Goal: Check status: Check status

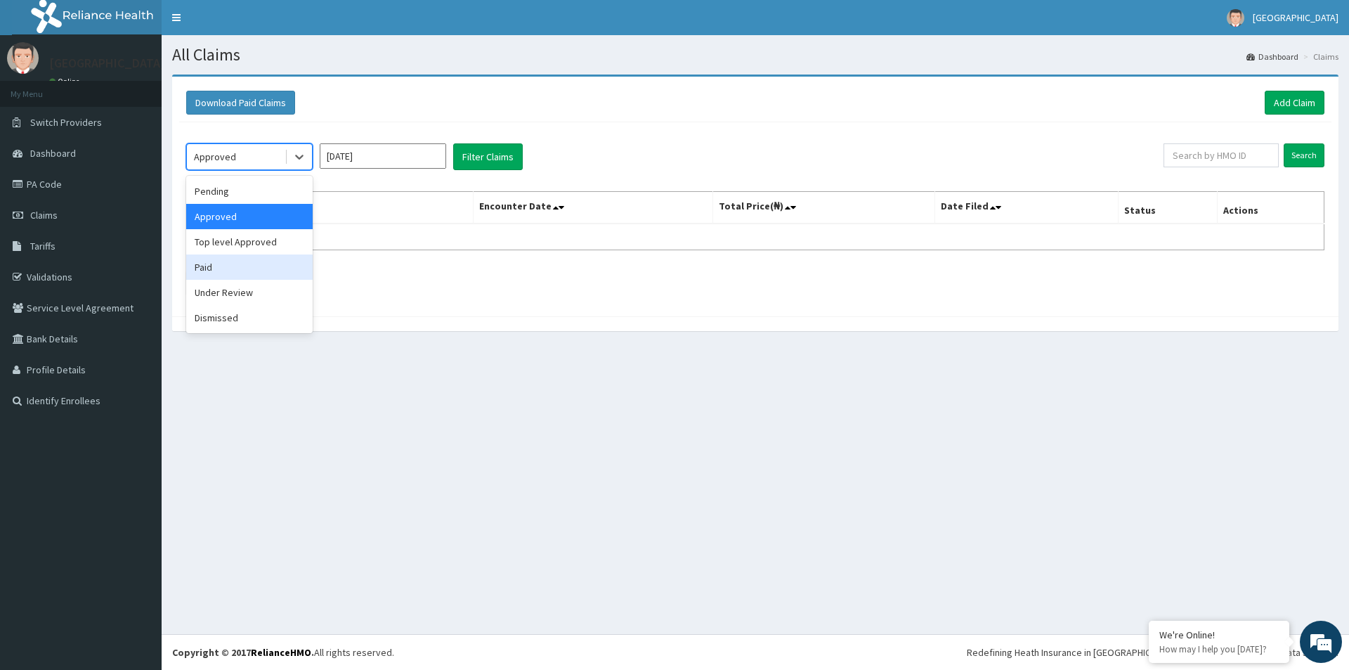
click at [211, 264] on div "Paid" at bounding box center [249, 266] width 127 height 25
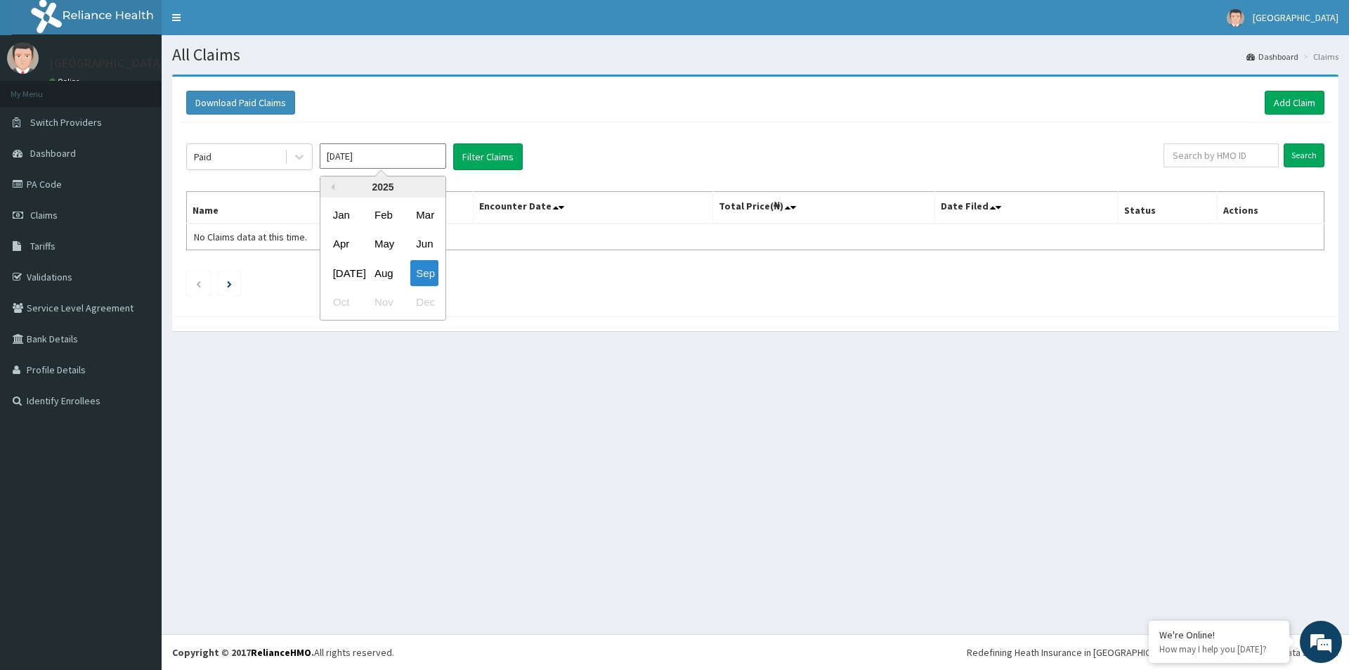
click at [370, 160] on input "[DATE]" at bounding box center [383, 155] width 127 height 25
click at [382, 273] on div "Aug" at bounding box center [383, 273] width 28 height 26
type input "[DATE]"
click at [476, 160] on button "Filter Claims" at bounding box center [488, 156] width 70 height 27
click at [304, 154] on icon at bounding box center [299, 157] width 14 height 14
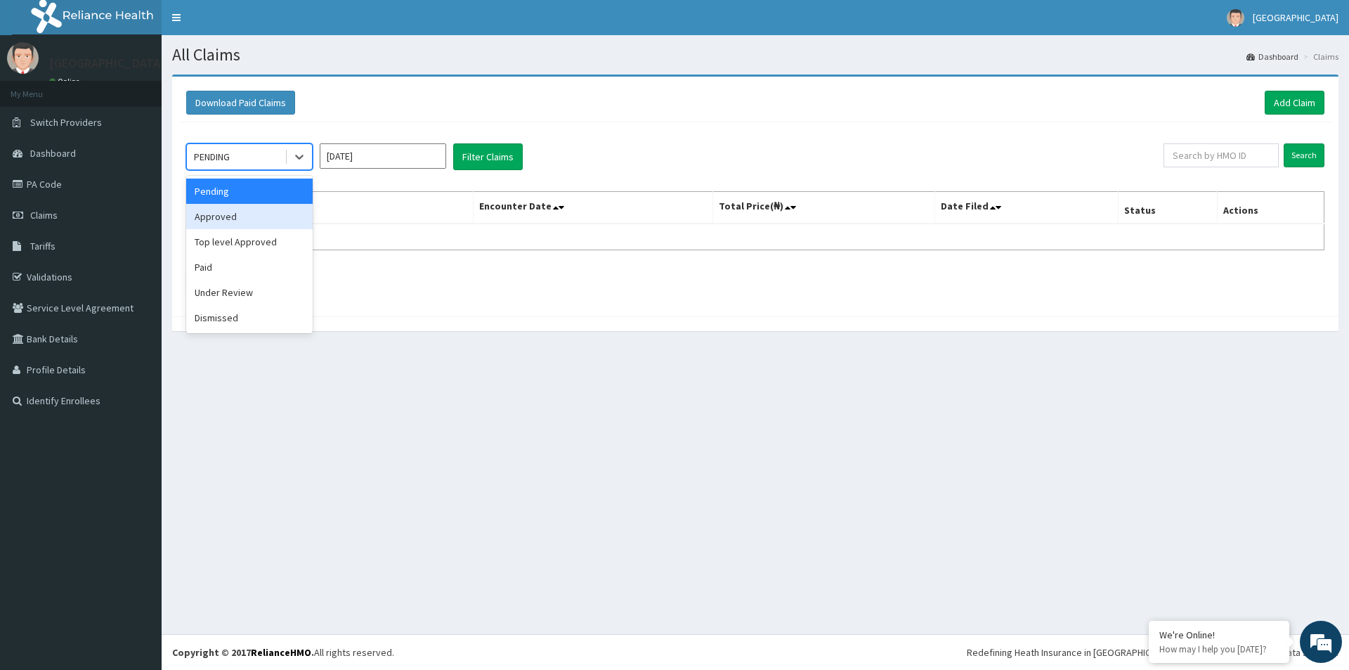
click at [232, 218] on div "Approved" at bounding box center [249, 216] width 127 height 25
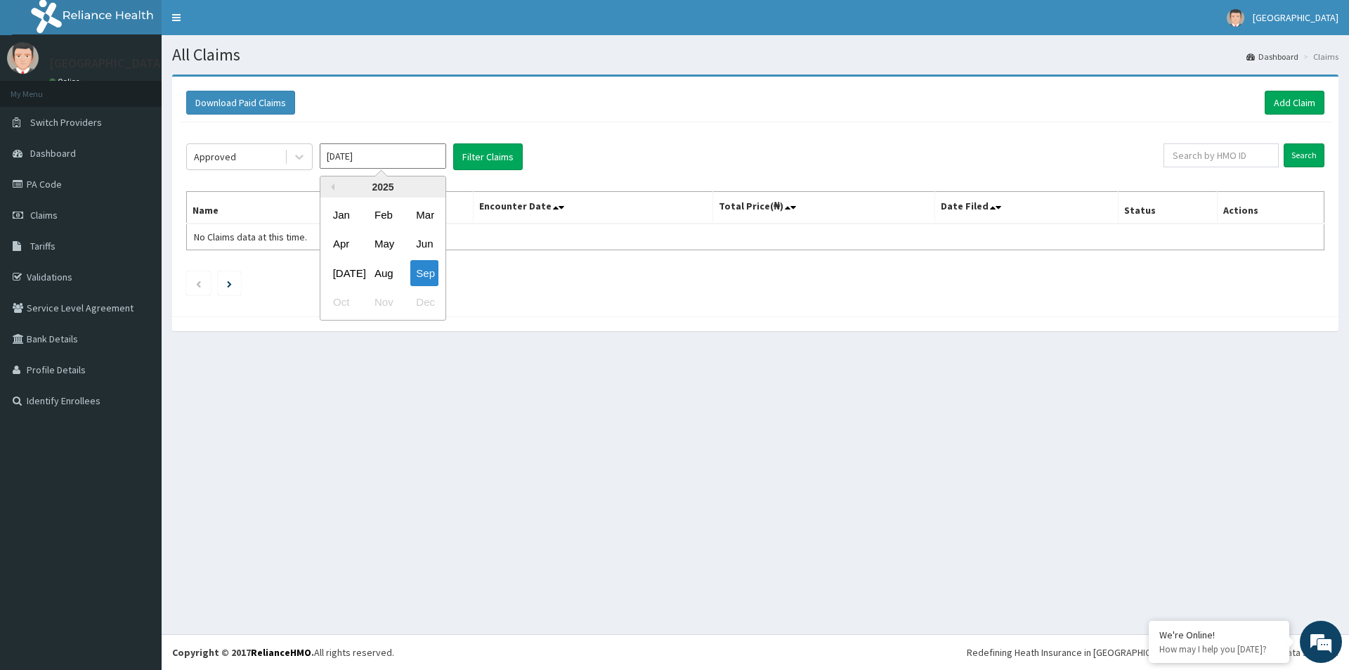
click at [344, 164] on input "[DATE]" at bounding box center [383, 155] width 127 height 25
click at [379, 271] on div "Aug" at bounding box center [383, 273] width 28 height 26
click at [477, 158] on button "Filter Claims" at bounding box center [488, 156] width 70 height 27
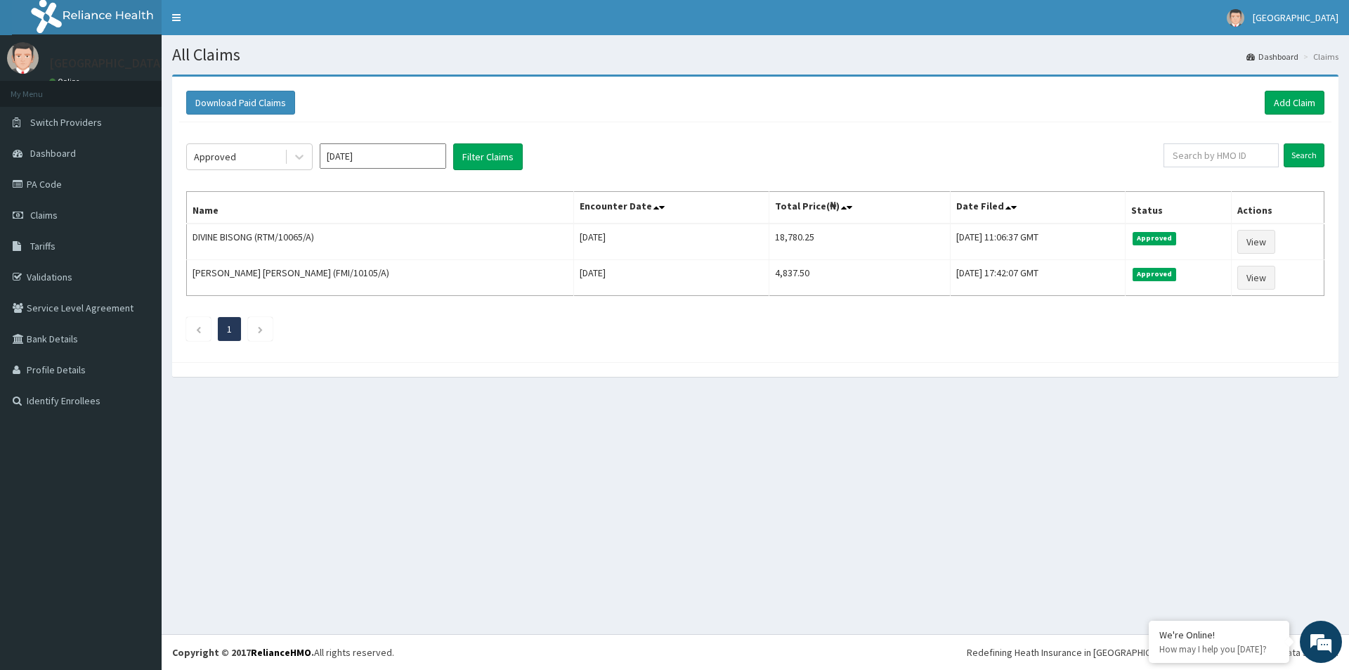
click at [385, 157] on input "[DATE]" at bounding box center [383, 155] width 127 height 25
click at [427, 275] on div "Sep" at bounding box center [424, 273] width 28 height 26
click at [486, 155] on button "Filter Claims" at bounding box center [488, 156] width 70 height 27
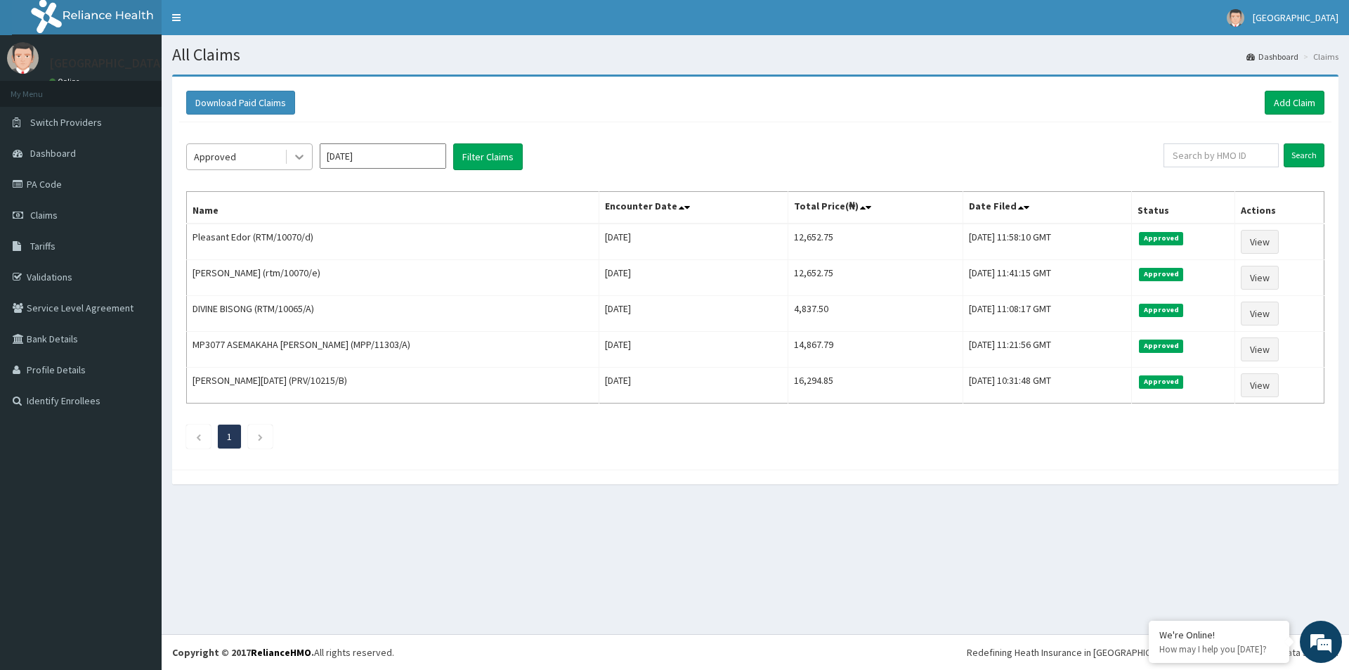
click at [299, 156] on icon at bounding box center [299, 157] width 14 height 14
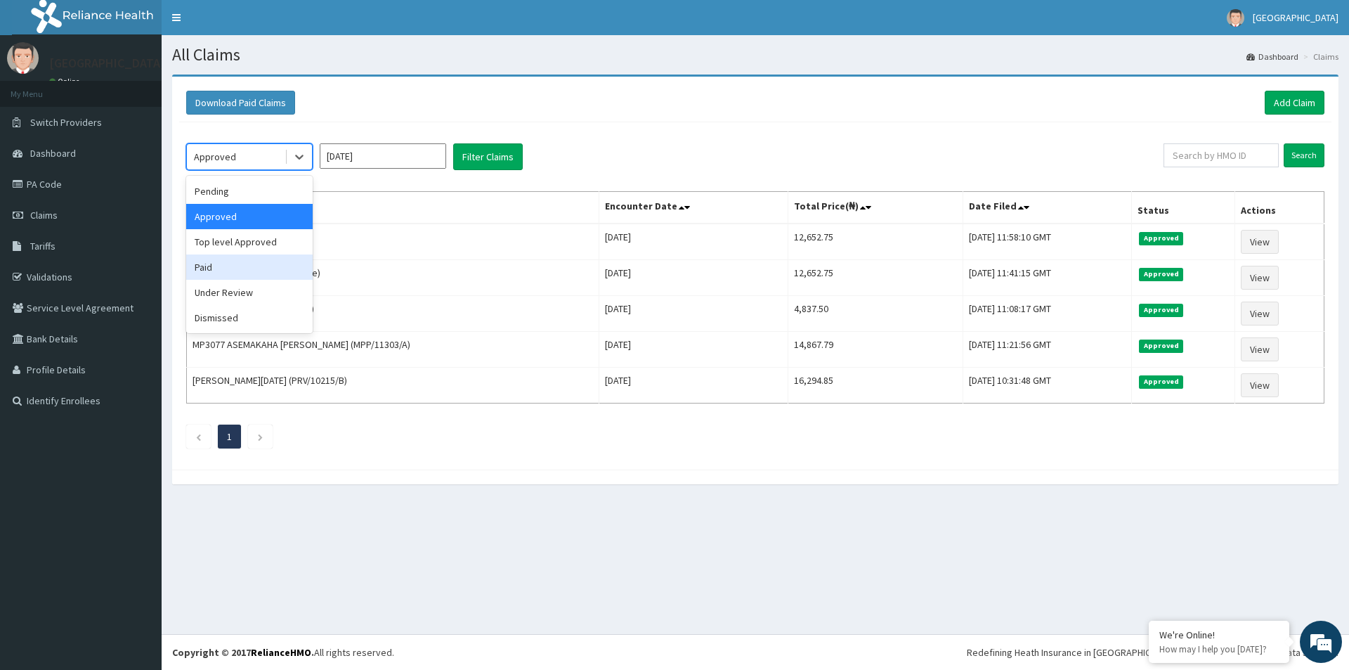
click at [216, 270] on div "Paid" at bounding box center [249, 266] width 127 height 25
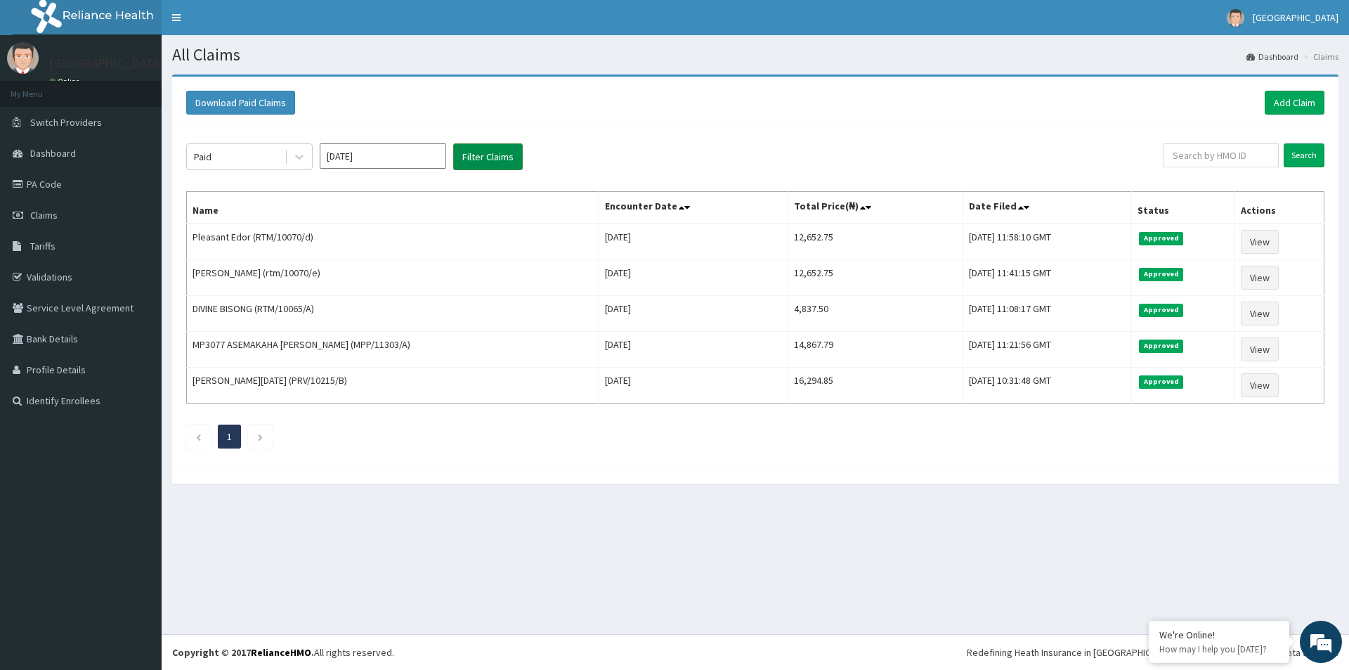
click at [470, 160] on button "Filter Claims" at bounding box center [488, 156] width 70 height 27
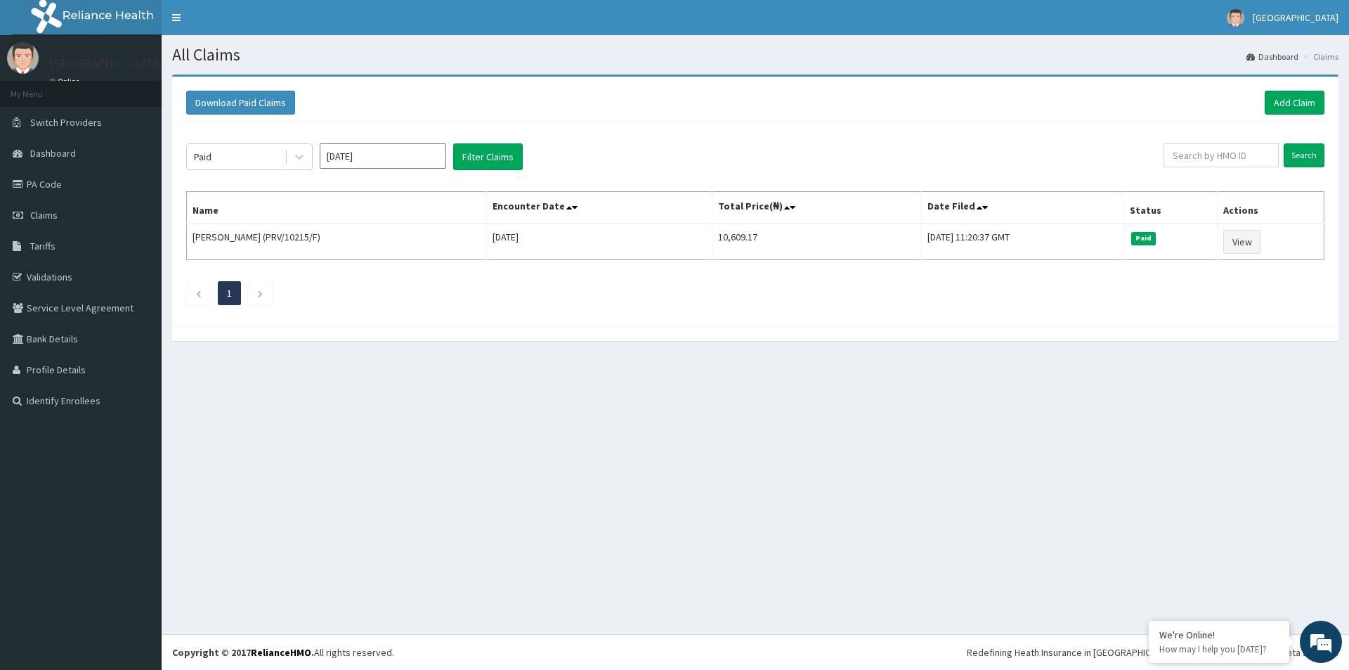
click at [427, 158] on input "[DATE]" at bounding box center [383, 155] width 127 height 25
click at [383, 268] on div "Aug" at bounding box center [383, 273] width 28 height 26
type input "[DATE]"
click at [464, 165] on button "Filter Claims" at bounding box center [488, 156] width 70 height 27
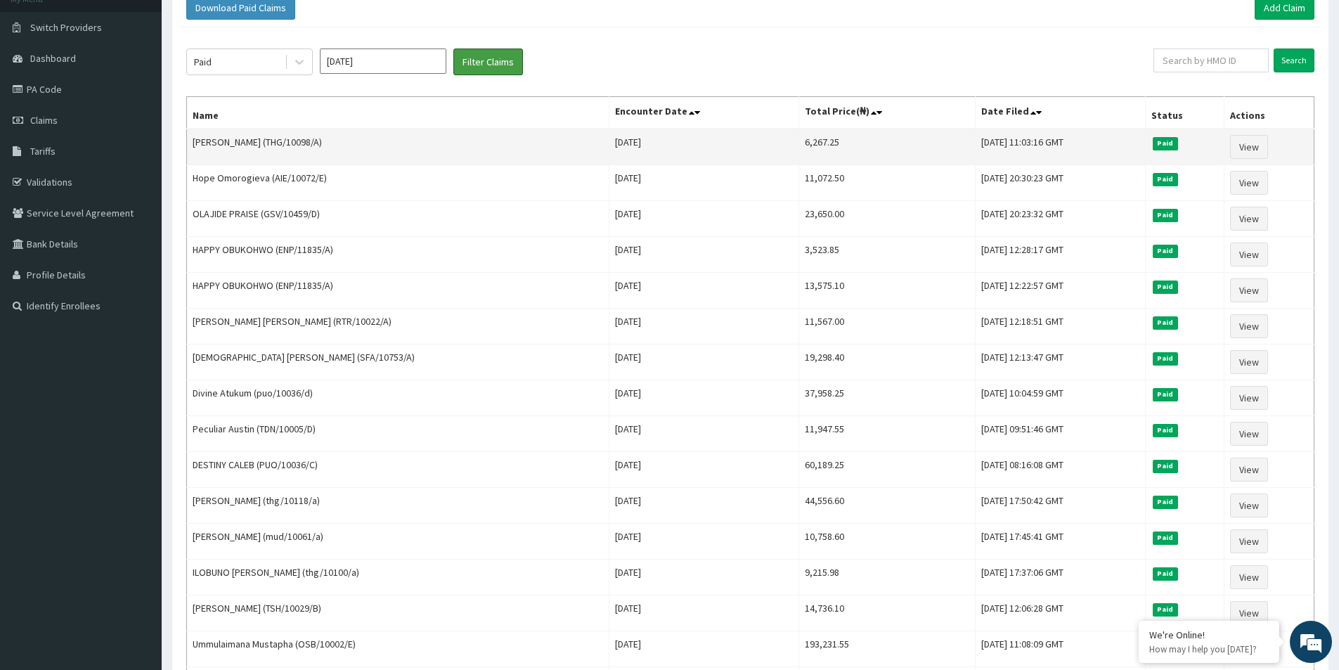
scroll to position [70, 0]
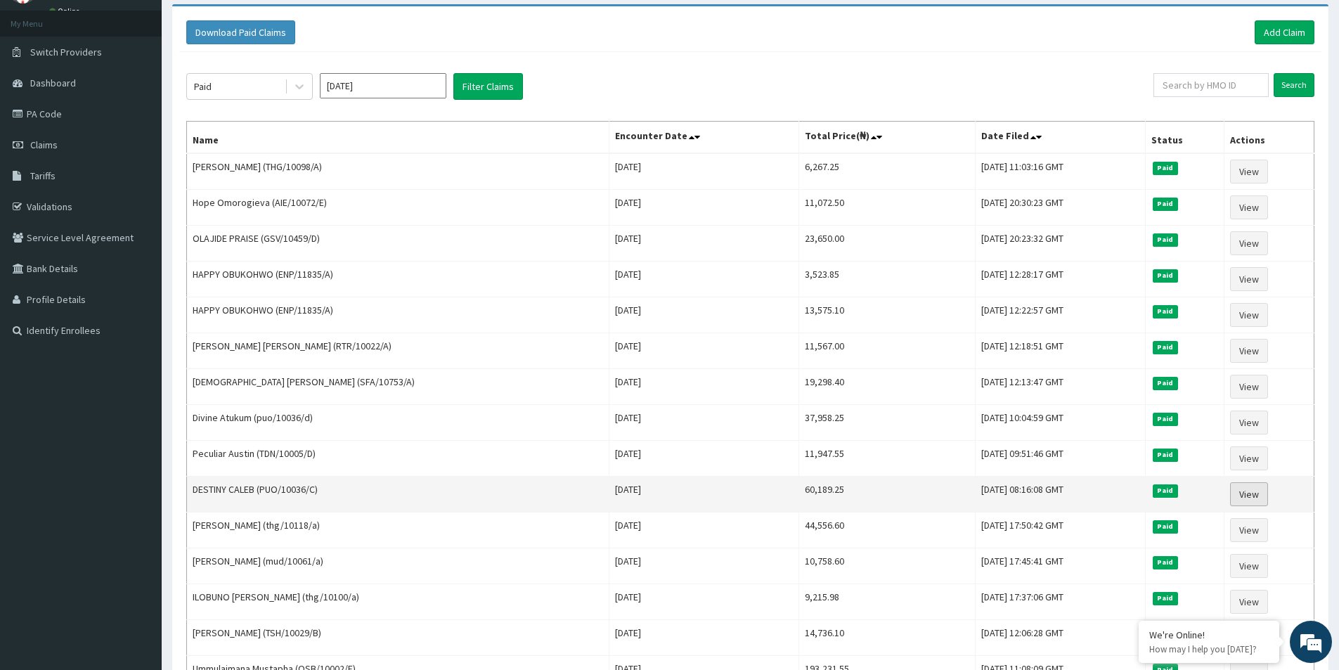
click at [1248, 493] on link "View" at bounding box center [1249, 494] width 38 height 24
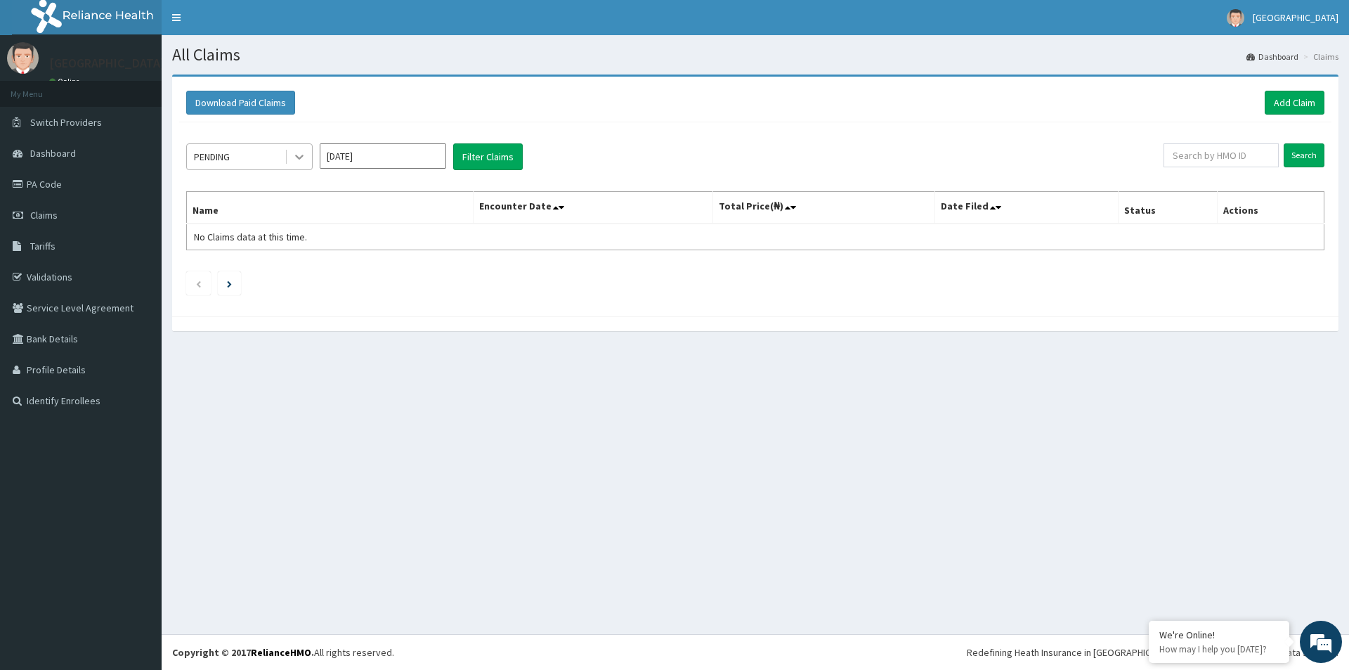
click at [295, 158] on icon at bounding box center [299, 157] width 14 height 14
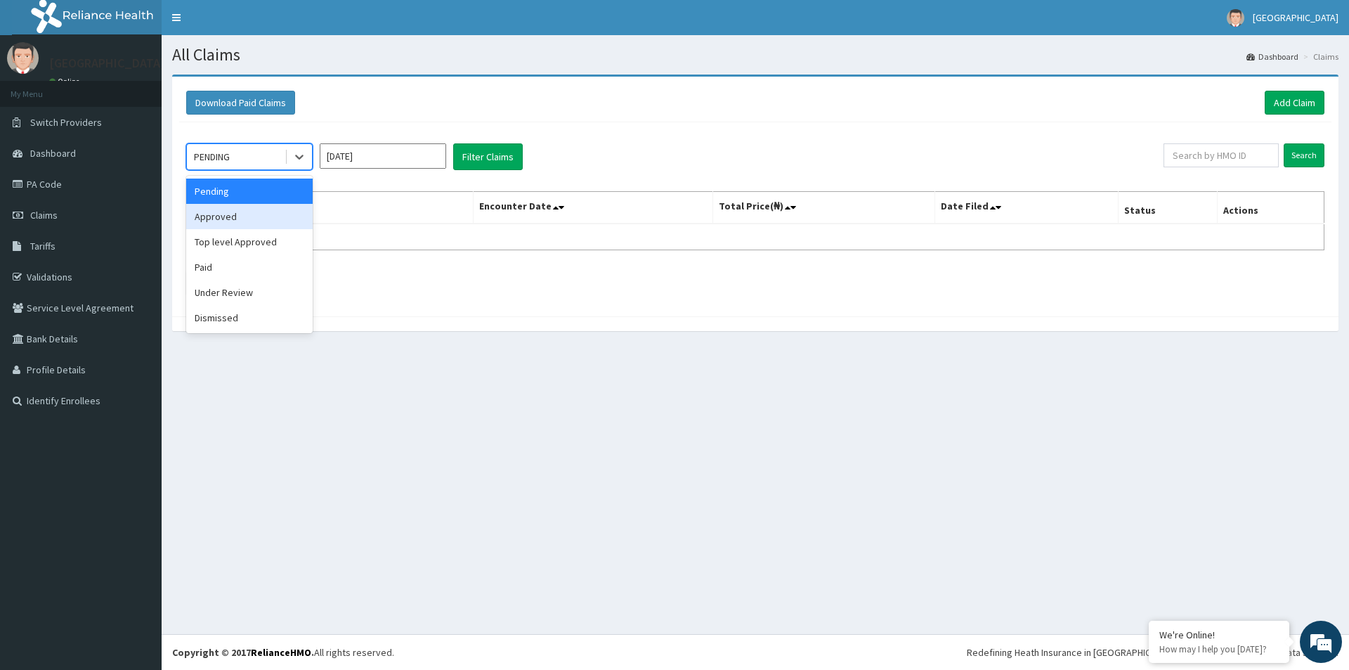
click at [236, 216] on div "Approved" at bounding box center [249, 216] width 127 height 25
click at [296, 158] on icon at bounding box center [299, 157] width 14 height 14
click at [264, 242] on div "Top level Approved" at bounding box center [249, 241] width 127 height 25
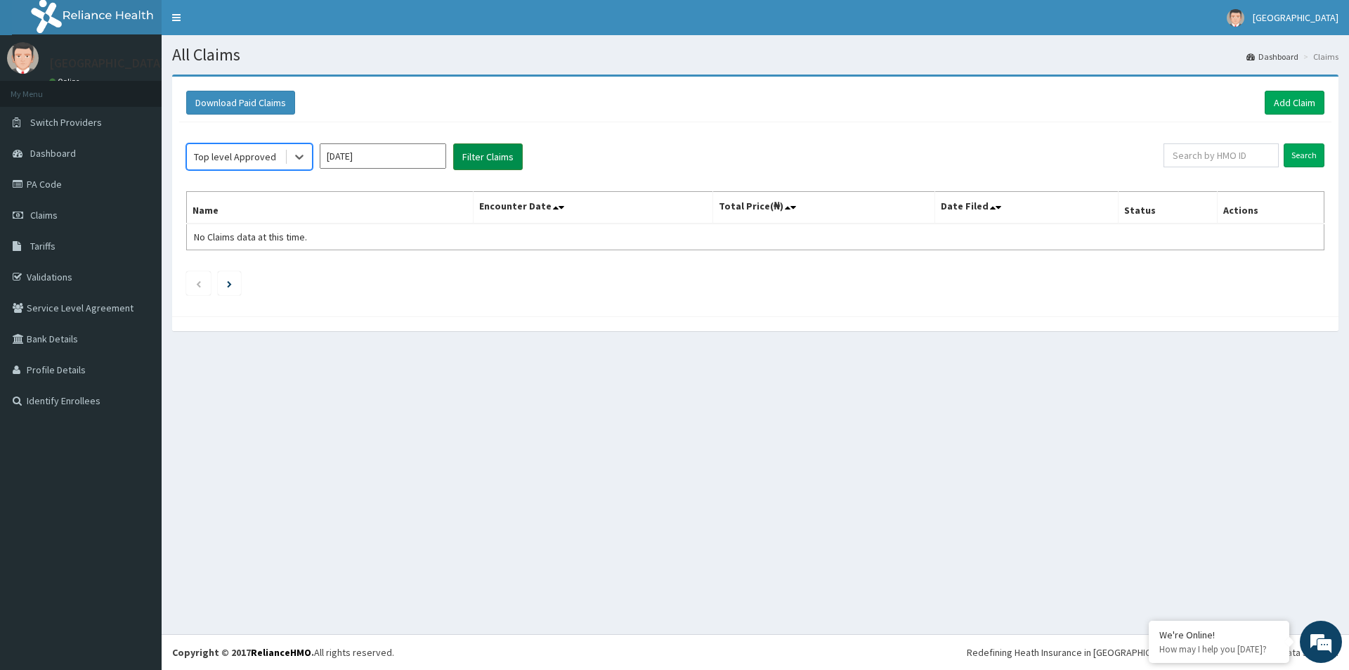
click at [486, 157] on button "Filter Claims" at bounding box center [488, 156] width 70 height 27
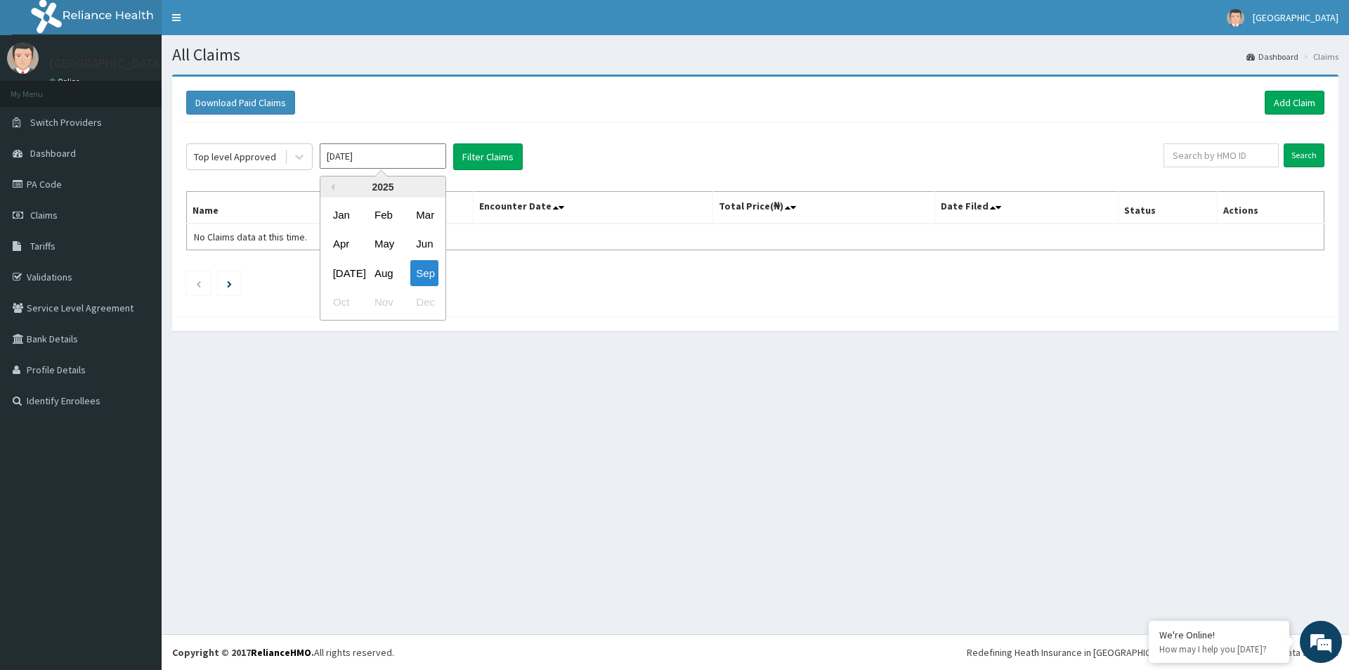
click at [408, 155] on input "[DATE]" at bounding box center [383, 155] width 127 height 25
click at [384, 276] on div "Aug" at bounding box center [383, 273] width 28 height 26
click at [484, 157] on button "Filter Claims" at bounding box center [488, 156] width 70 height 27
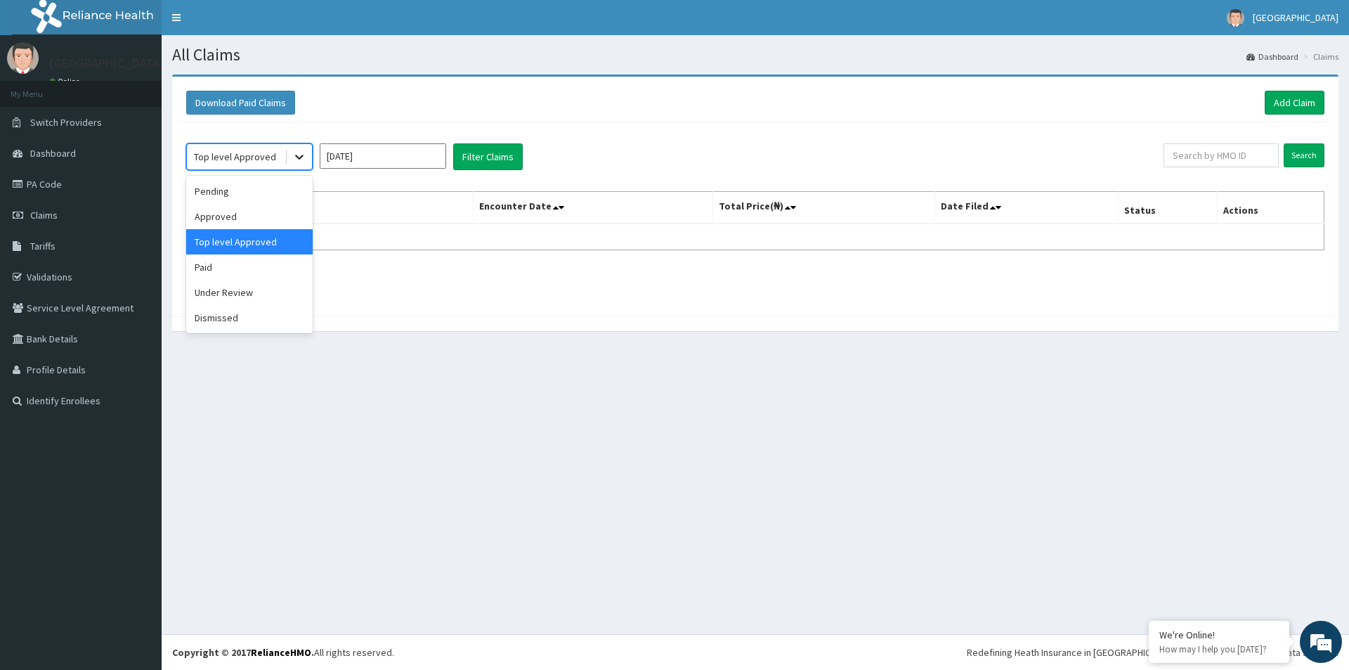
click at [293, 160] on icon at bounding box center [299, 157] width 14 height 14
click at [222, 196] on div "Pending" at bounding box center [249, 191] width 127 height 25
click at [472, 153] on button "Filter Claims" at bounding box center [488, 156] width 70 height 27
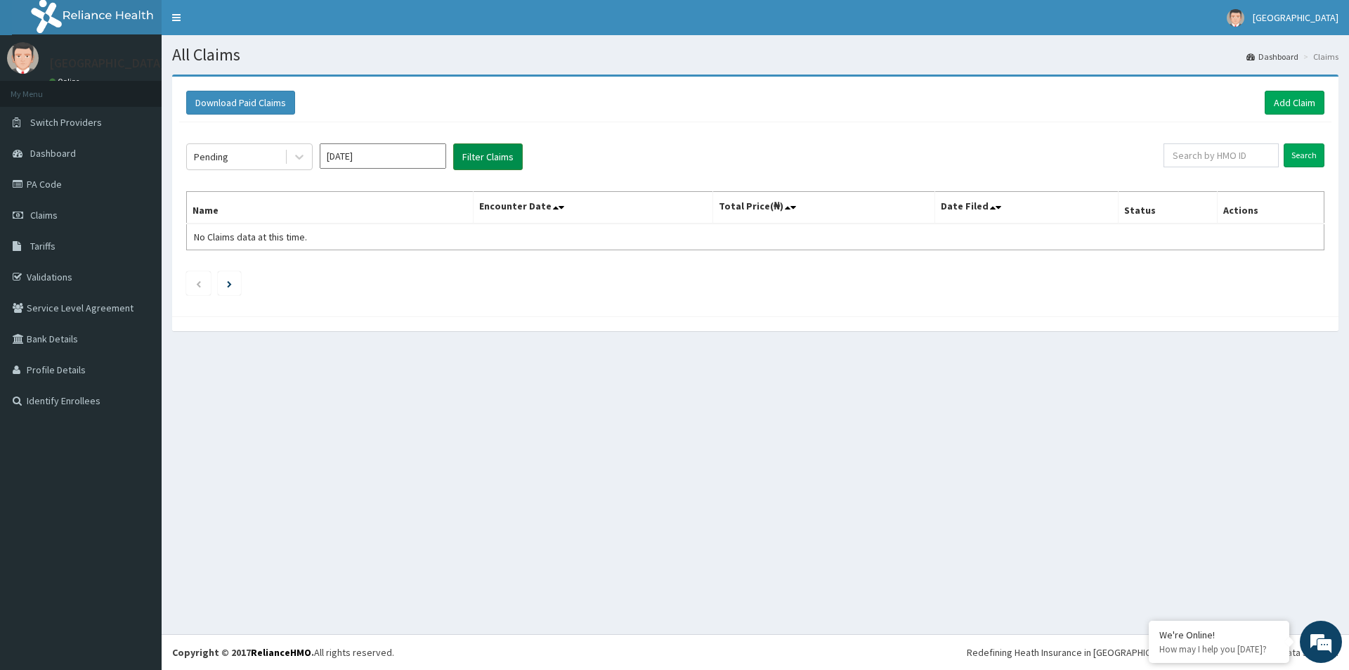
click at [472, 153] on button "Filter Claims" at bounding box center [488, 156] width 70 height 27
click at [415, 157] on input "[DATE]" at bounding box center [383, 155] width 127 height 25
click at [417, 271] on div "Sep" at bounding box center [424, 273] width 28 height 26
click at [475, 162] on button "Filter Claims" at bounding box center [488, 156] width 70 height 27
click at [481, 160] on button "Filter Claims" at bounding box center [488, 156] width 70 height 27
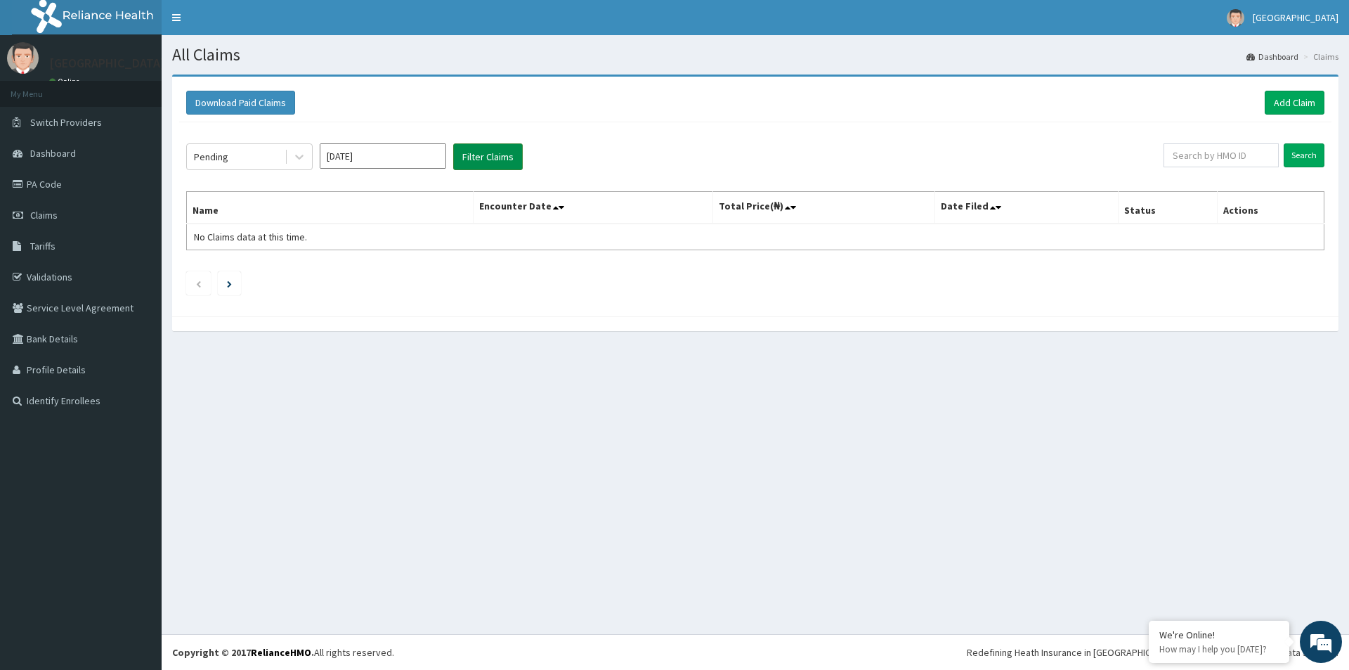
click at [480, 160] on button "Filter Claims" at bounding box center [488, 156] width 70 height 27
click at [302, 155] on icon at bounding box center [299, 157] width 14 height 14
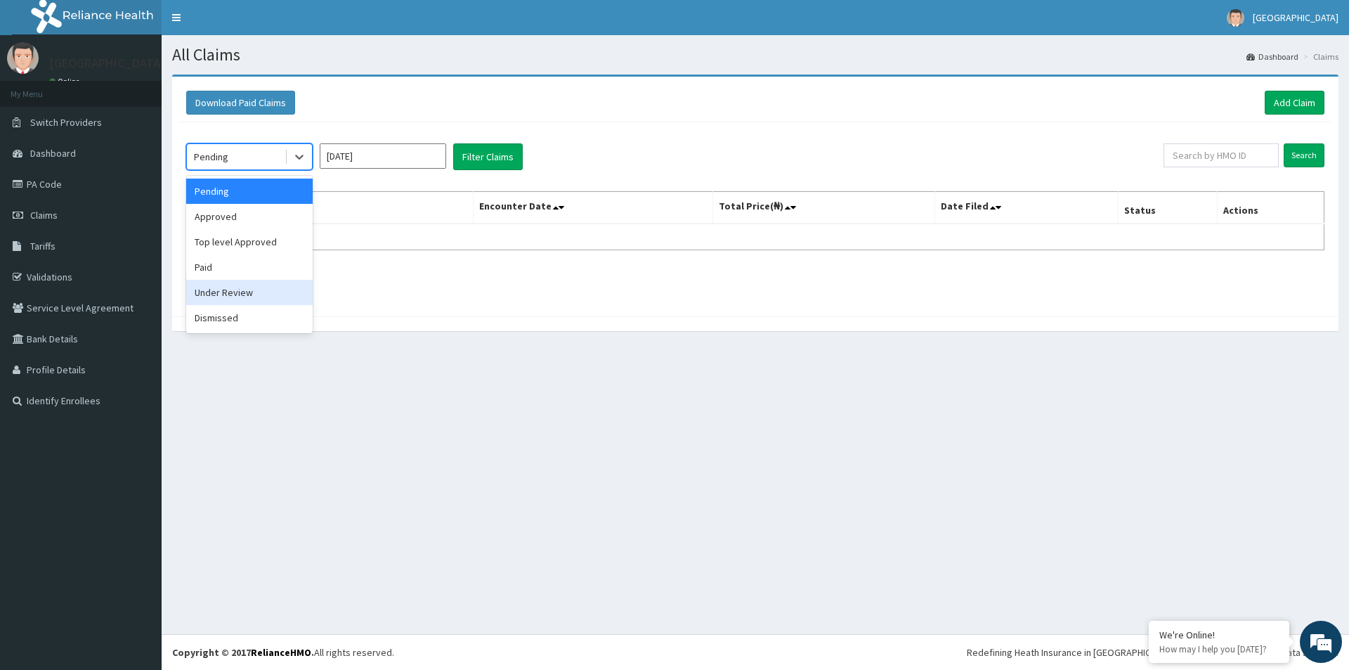
click at [258, 290] on div "Under Review" at bounding box center [249, 292] width 127 height 25
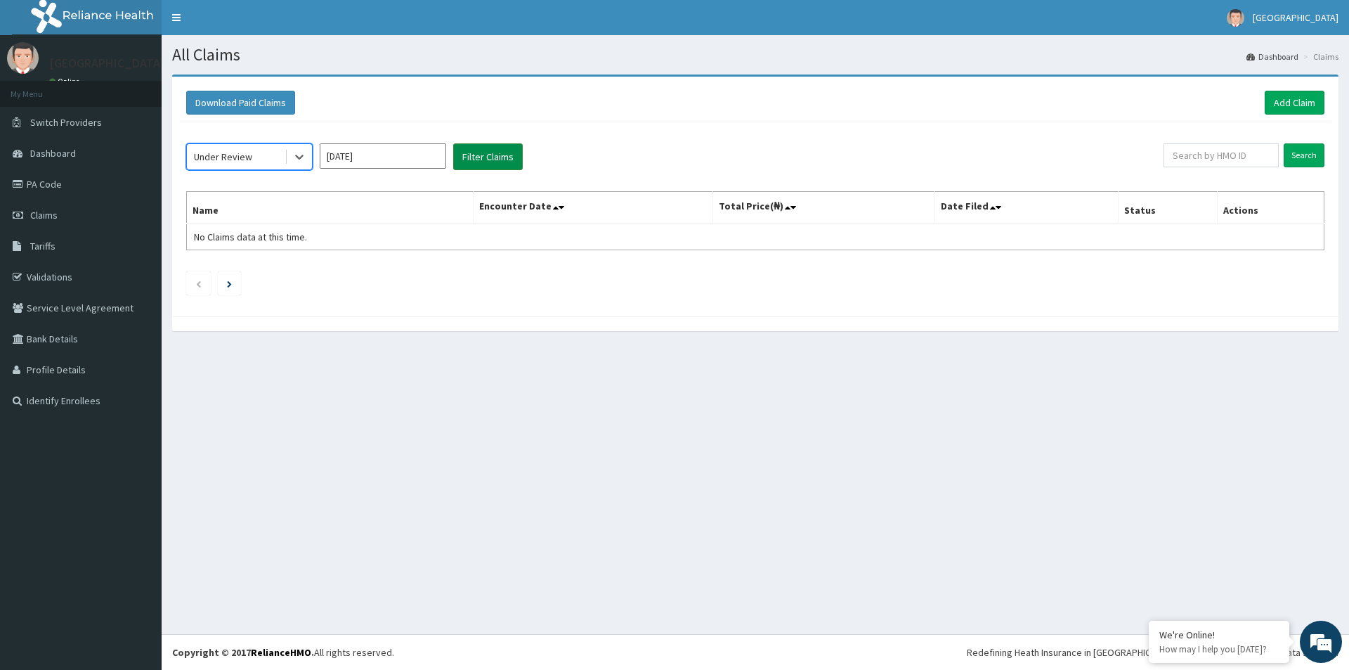
click at [472, 158] on button "Filter Claims" at bounding box center [488, 156] width 70 height 27
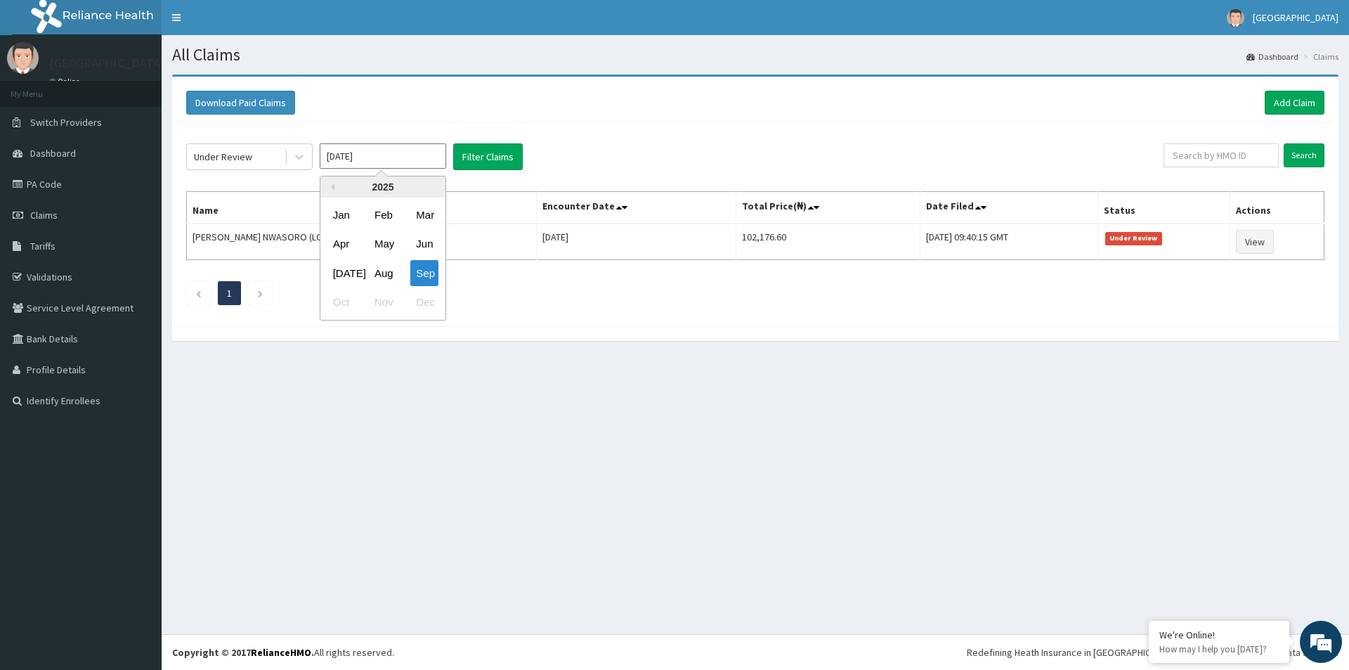
click at [419, 153] on input "[DATE]" at bounding box center [383, 155] width 127 height 25
click at [385, 271] on div "Aug" at bounding box center [383, 273] width 28 height 26
type input "[DATE]"
click at [473, 164] on button "Filter Claims" at bounding box center [488, 156] width 70 height 27
